Goal: Task Accomplishment & Management: Manage account settings

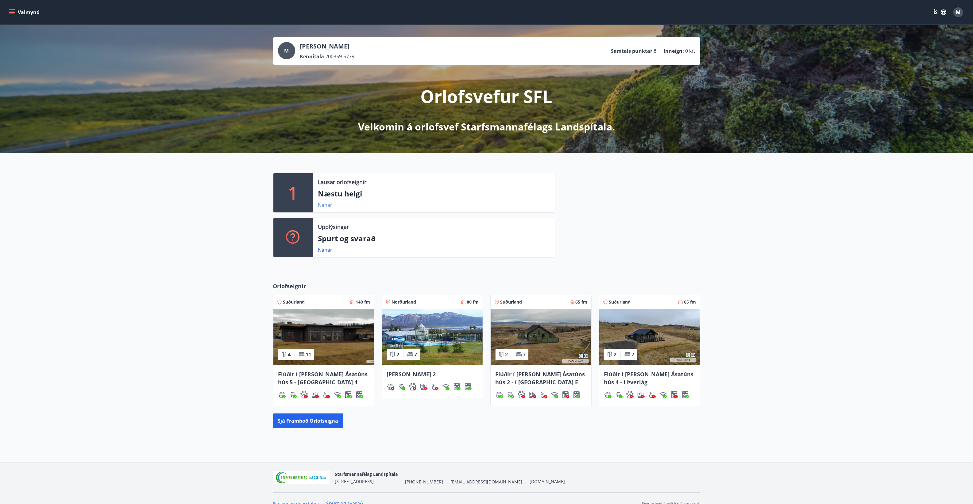
click at [320, 204] on link "Nánar" at bounding box center [325, 205] width 14 height 7
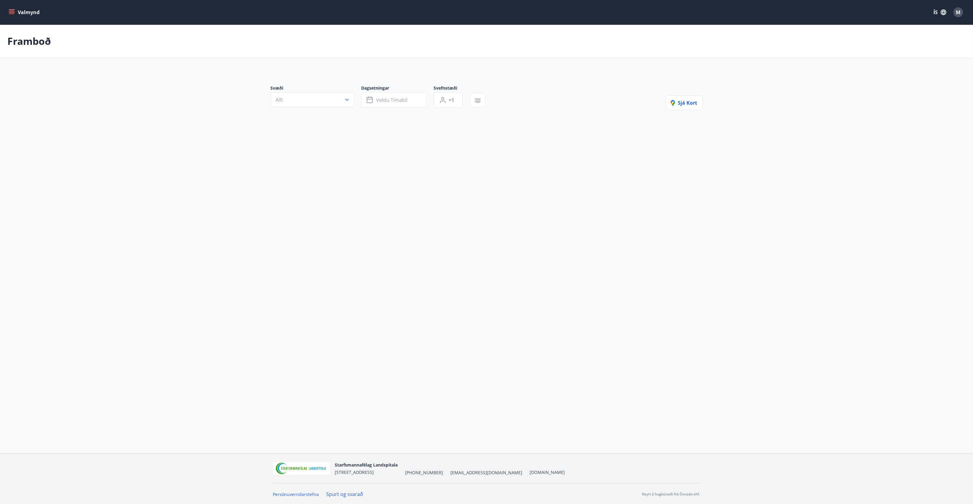
type input "*"
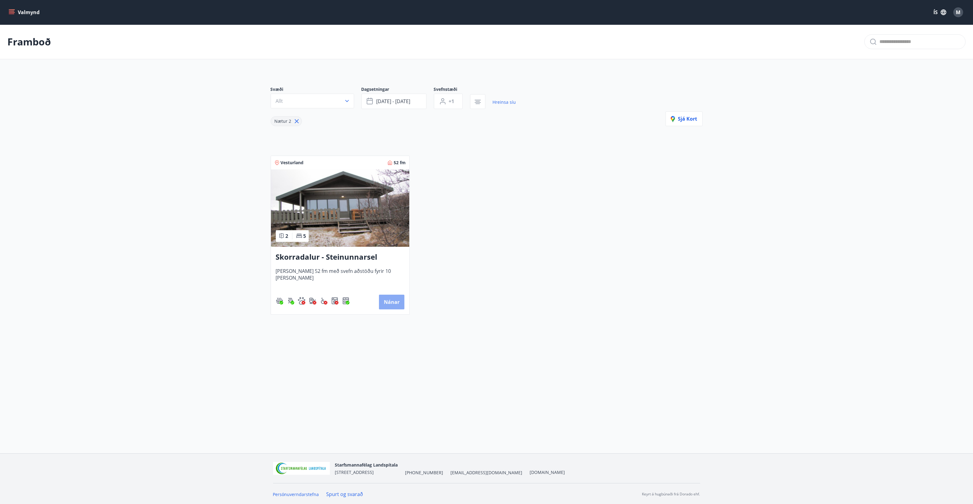
click at [401, 304] on button "Nánar" at bounding box center [391, 302] width 25 height 15
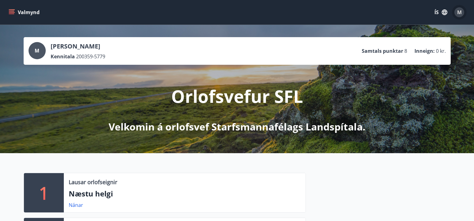
click at [459, 13] on span "M" at bounding box center [459, 12] width 5 height 7
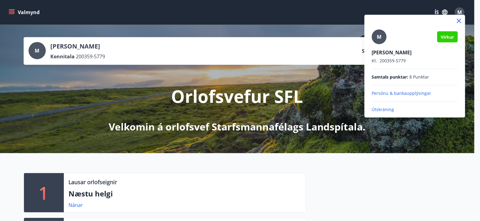
click at [395, 110] on p "Útskráning" at bounding box center [415, 110] width 86 height 6
